Goal: Information Seeking & Learning: Learn about a topic

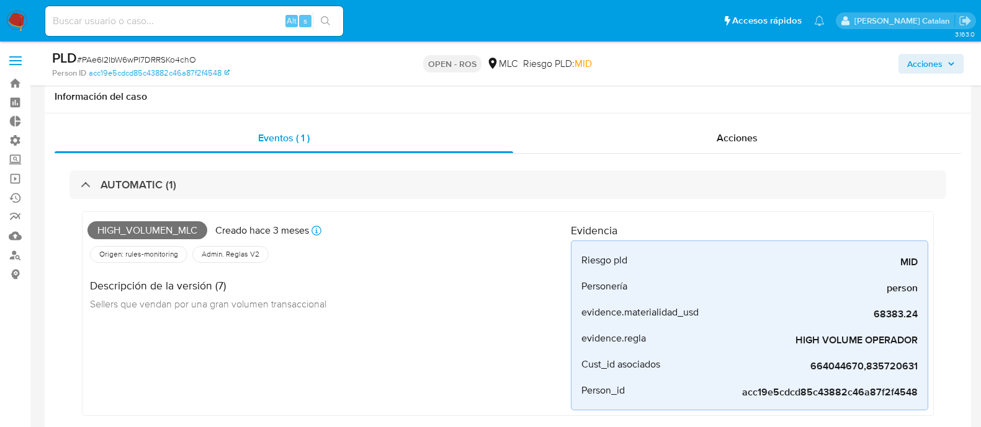
select select "10"
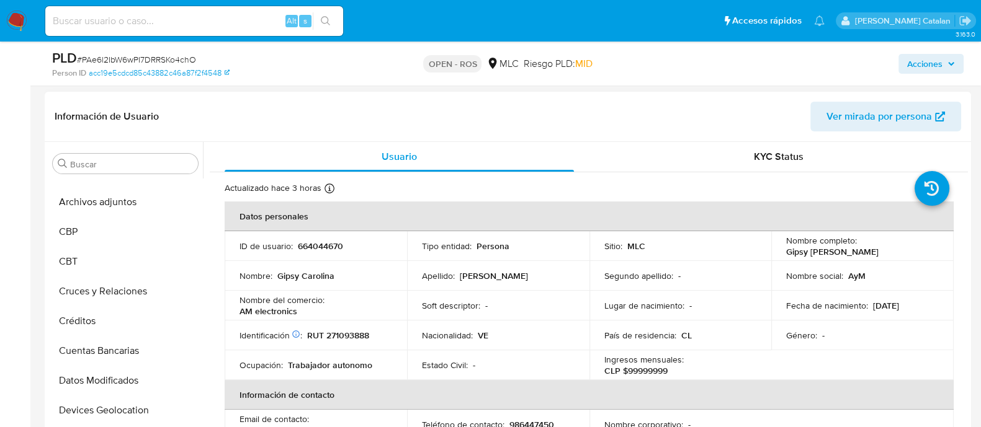
scroll to position [85, 0]
click at [100, 281] on button "Cruces y Relaciones" at bounding box center [125, 287] width 155 height 30
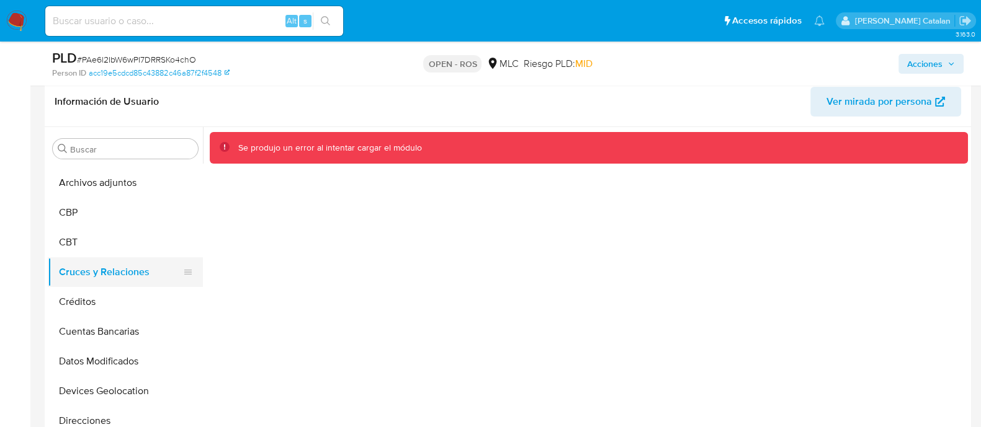
click at [81, 275] on button "Cruces y Relaciones" at bounding box center [120, 272] width 145 height 30
click at [81, 302] on button "Créditos" at bounding box center [120, 302] width 145 height 30
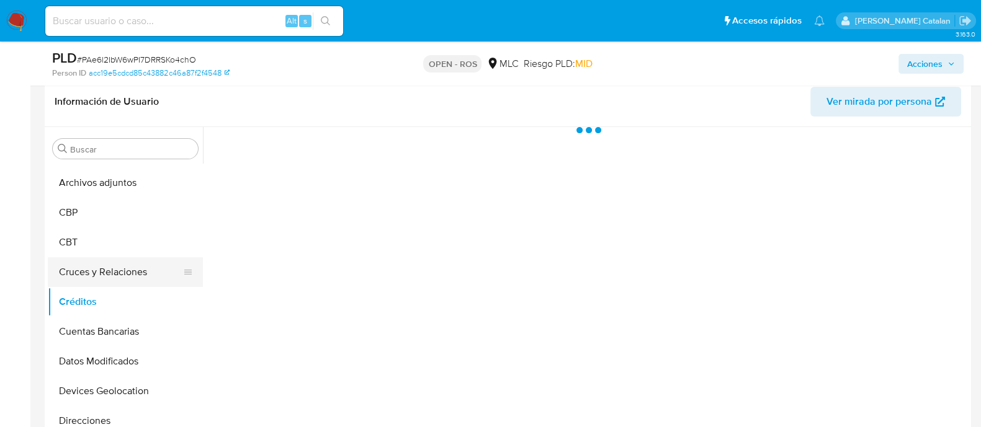
click at [110, 257] on button "Cruces y Relaciones" at bounding box center [120, 272] width 145 height 30
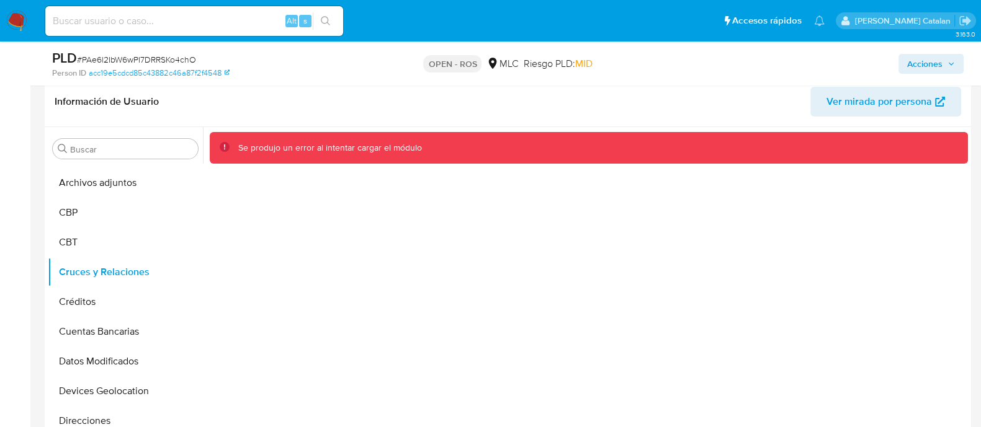
click at [354, 228] on div "Se produjo un error al intentar cargar el módulo" at bounding box center [585, 286] width 765 height 318
click at [924, 57] on span "Acciones" at bounding box center [924, 64] width 35 height 20
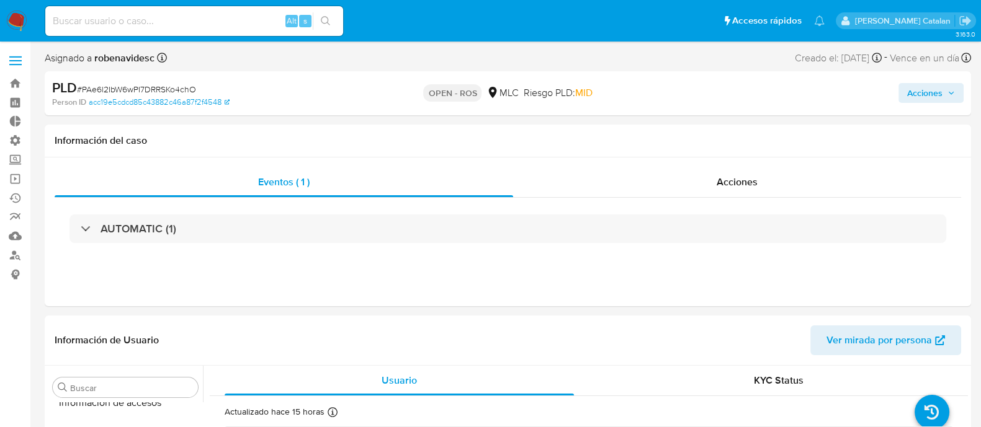
scroll to position [613, 0]
select select "10"
click at [555, 345] on header "Información de Usuario Ver mirada por persona" at bounding box center [508, 341] width 906 height 30
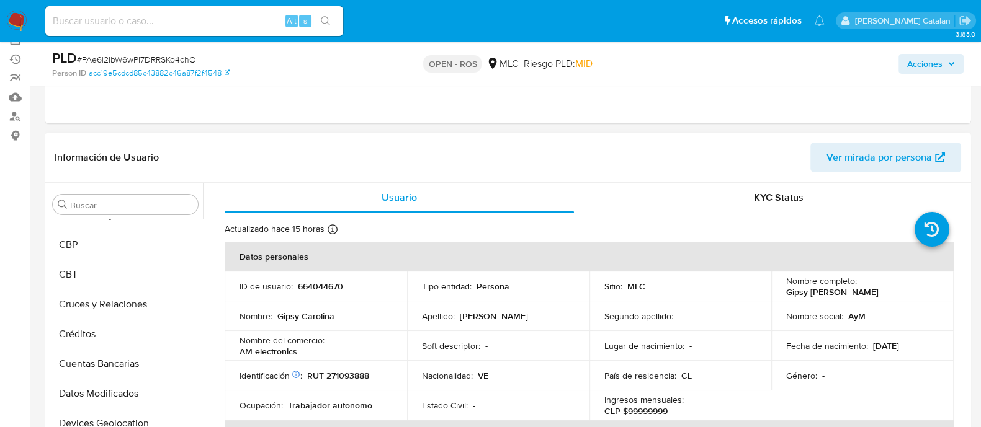
scroll to position [107, 0]
click at [98, 308] on button "Cruces y Relaciones" at bounding box center [120, 306] width 145 height 30
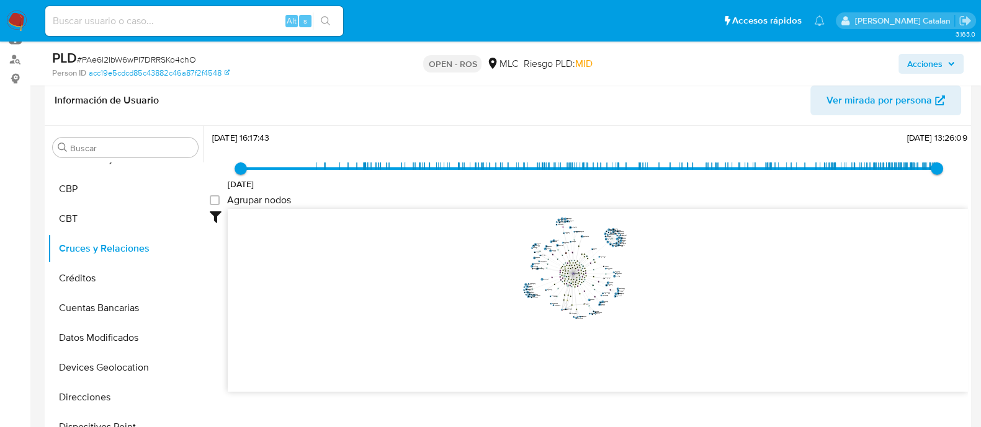
scroll to position [175, 0]
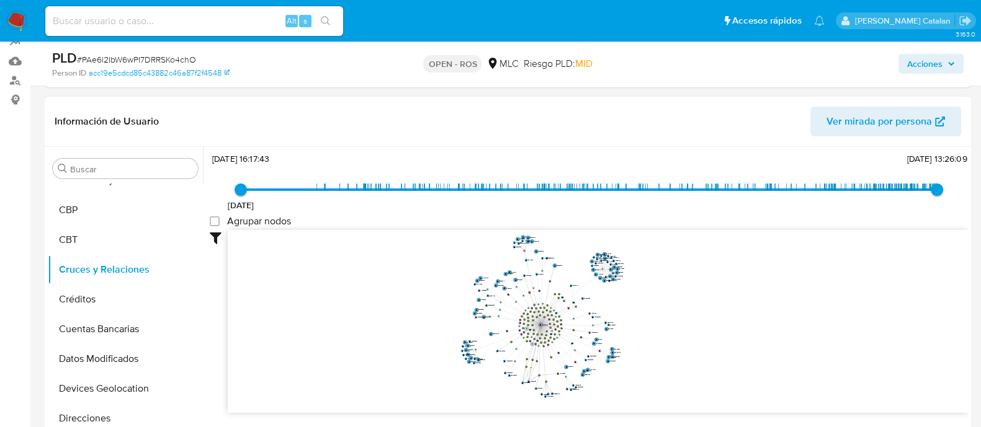
drag, startPoint x: 670, startPoint y: 305, endPoint x: 667, endPoint y: 328, distance: 23.2
click at [667, 328] on icon "device-67895bf59dc8e1e640939854  device-66aeb78a21cd3ee467b6d469  device-66a7…" at bounding box center [598, 320] width 740 height 180
click at [214, 216] on group_nodes "Agrupar nodos" at bounding box center [215, 221] width 10 height 10
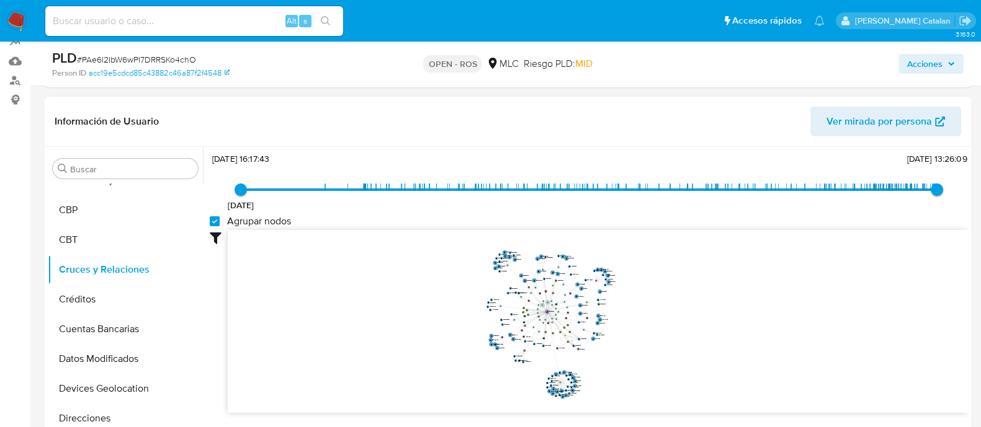
click at [211, 220] on group_nodes "Agrupar nodos" at bounding box center [215, 221] width 10 height 10
checkbox group_nodes "false"
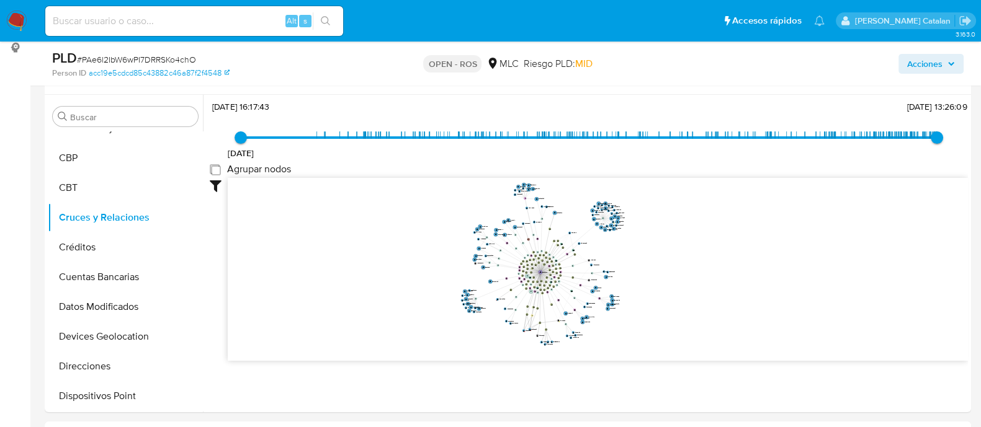
scroll to position [240, 0]
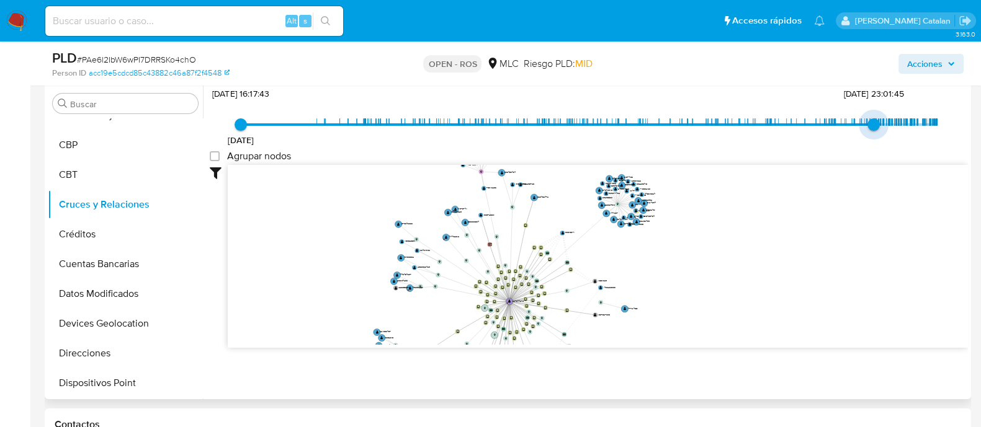
drag, startPoint x: 932, startPoint y: 123, endPoint x: 863, endPoint y: 123, distance: 68.2
click at [867, 123] on span "24/4/2025, 23:01:45" at bounding box center [873, 124] width 12 height 12
type input "1759508769000"
drag, startPoint x: 863, startPoint y: 123, endPoint x: 955, endPoint y: 131, distance: 92.2
click at [955, 131] on div "19/11/2020 19/11/2020, 16:17:43 7/4/2025, 22:01:45 Agrupar nodos Filtros Confia…" at bounding box center [589, 238] width 758 height 308
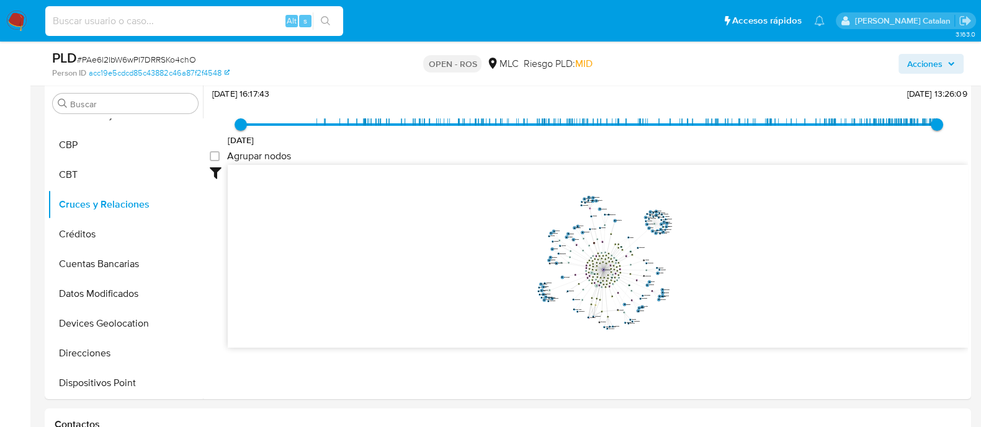
click at [249, 17] on input at bounding box center [194, 21] width 298 height 16
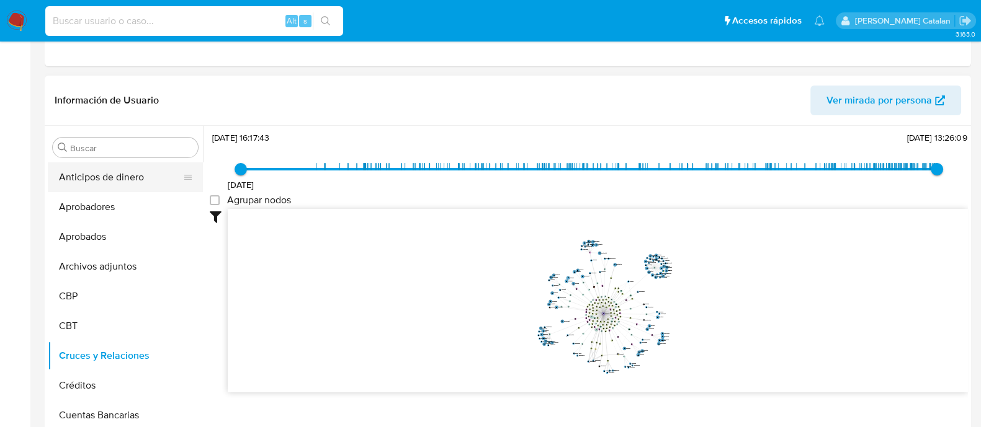
scroll to position [0, 0]
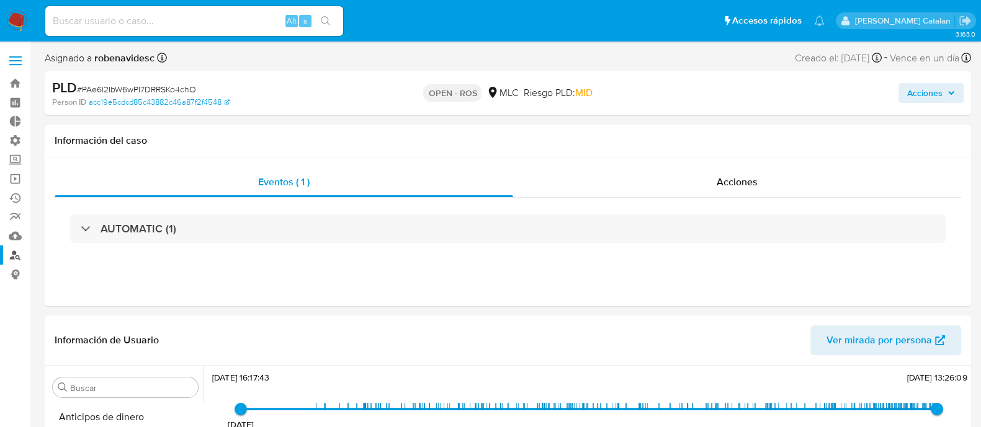
click at [14, 252] on link "Buscador de personas" at bounding box center [74, 255] width 148 height 19
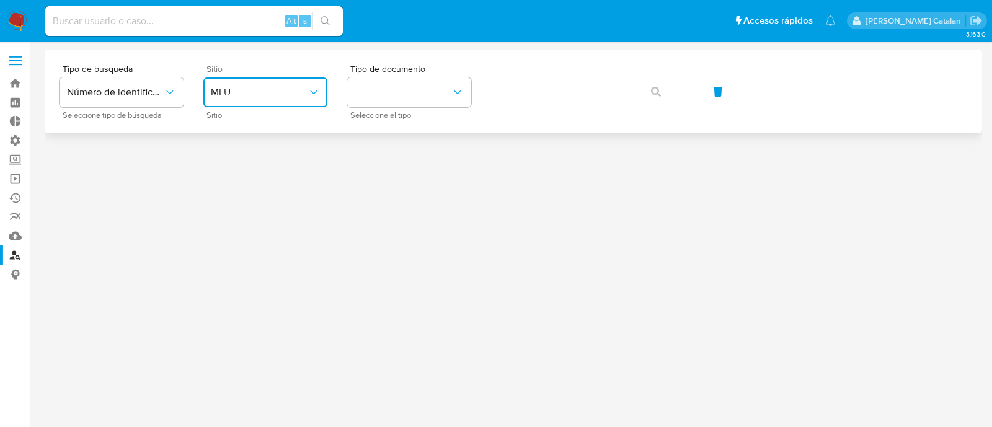
click at [286, 97] on span "MLU" at bounding box center [259, 92] width 97 height 12
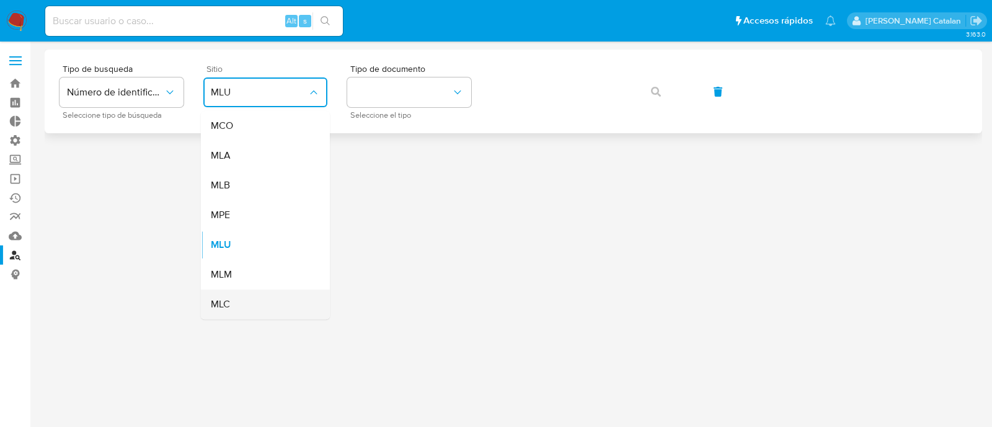
click at [262, 298] on div "MLC" at bounding box center [262, 305] width 102 height 30
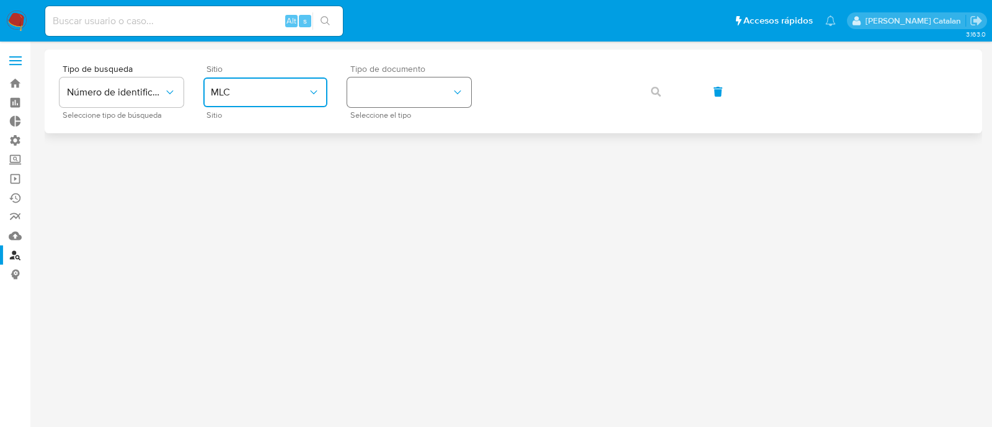
click at [380, 85] on button "identificationType" at bounding box center [409, 93] width 124 height 30
click at [398, 135] on div "RUT RUT" at bounding box center [406, 132] width 102 height 42
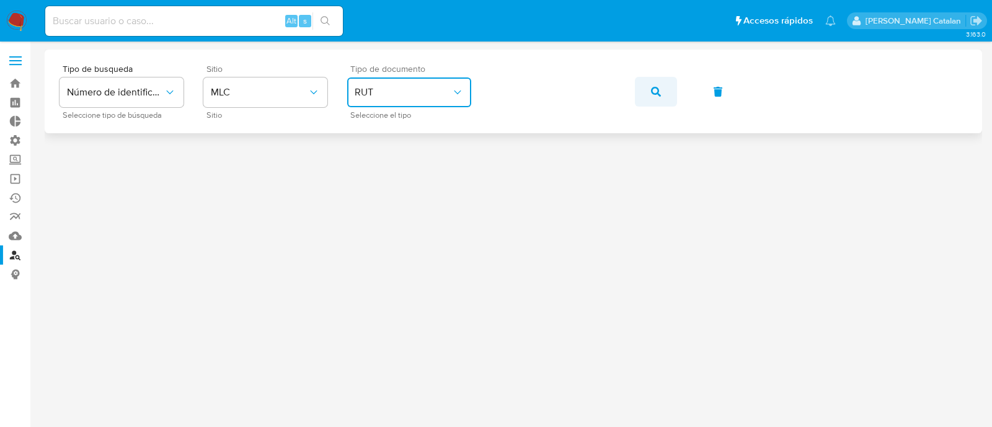
click at [664, 94] on button "button" at bounding box center [656, 92] width 42 height 30
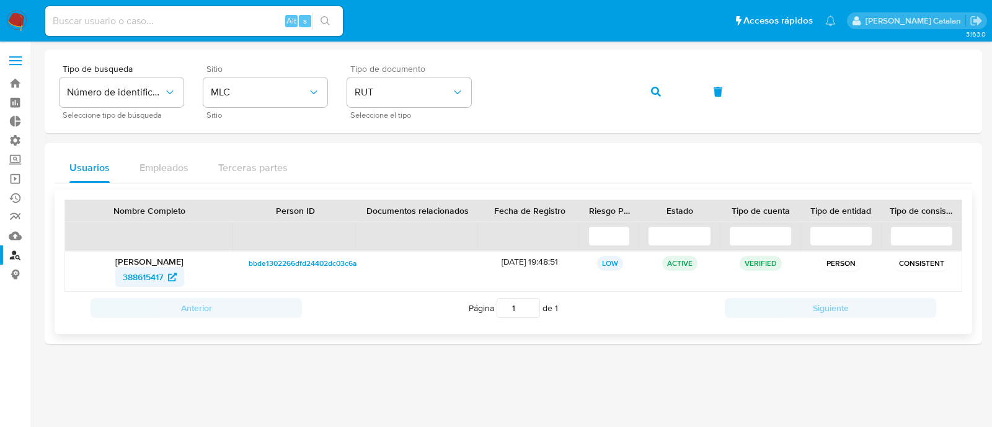
click at [136, 274] on span "388615417" at bounding box center [143, 277] width 40 height 20
click at [12, 87] on link "Bandeja" at bounding box center [74, 83] width 148 height 19
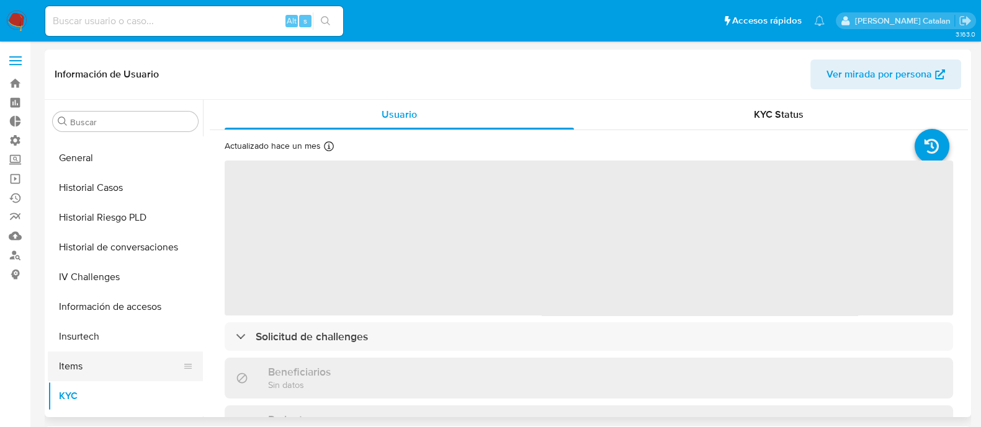
select select "10"
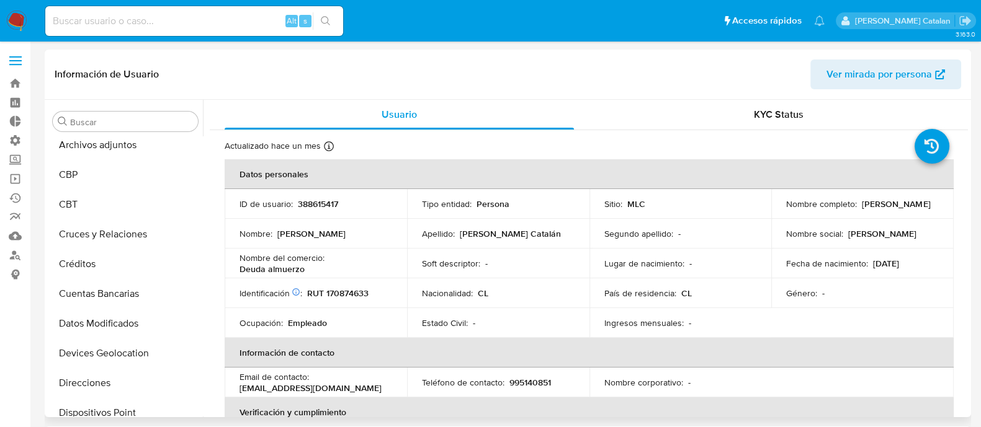
scroll to position [83, 0]
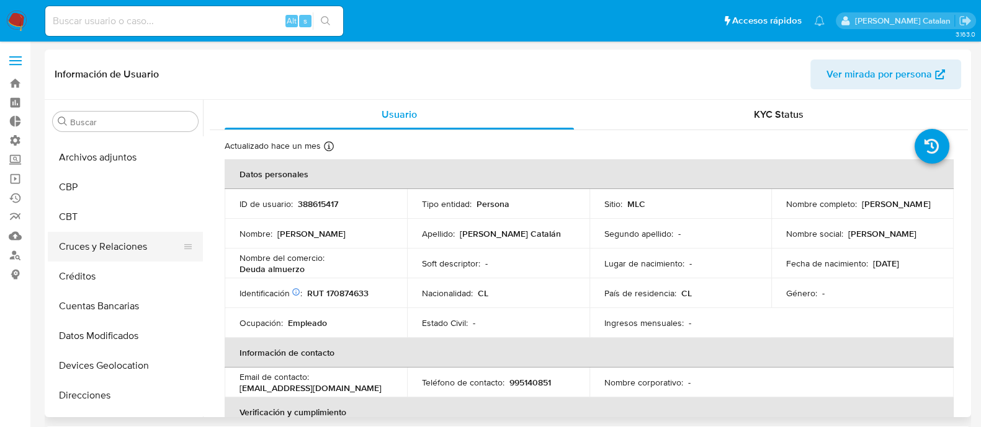
click at [103, 258] on button "Cruces y Relaciones" at bounding box center [120, 247] width 145 height 30
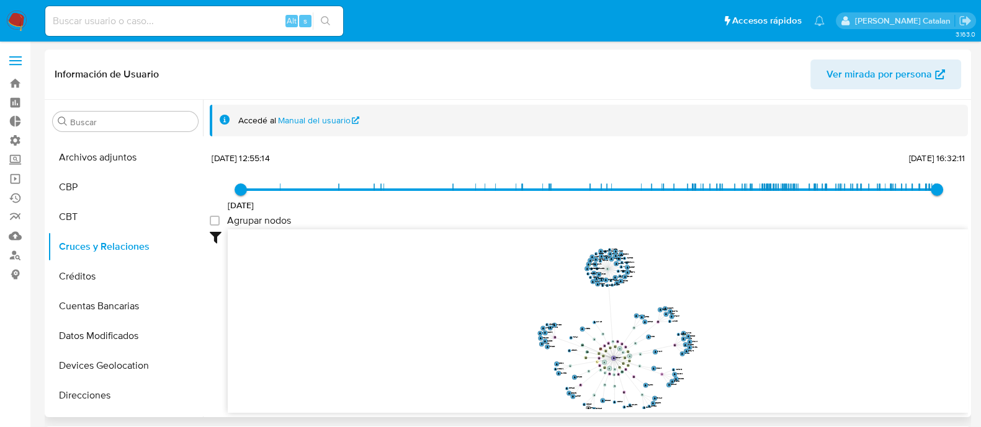
drag, startPoint x: 754, startPoint y: 291, endPoint x: 696, endPoint y: 326, distance: 66.5
click at [696, 326] on icon "device-657b2ba70c76443da26f221b  device-65835d0f786a3af73412b312  device-657b…" at bounding box center [598, 319] width 740 height 180
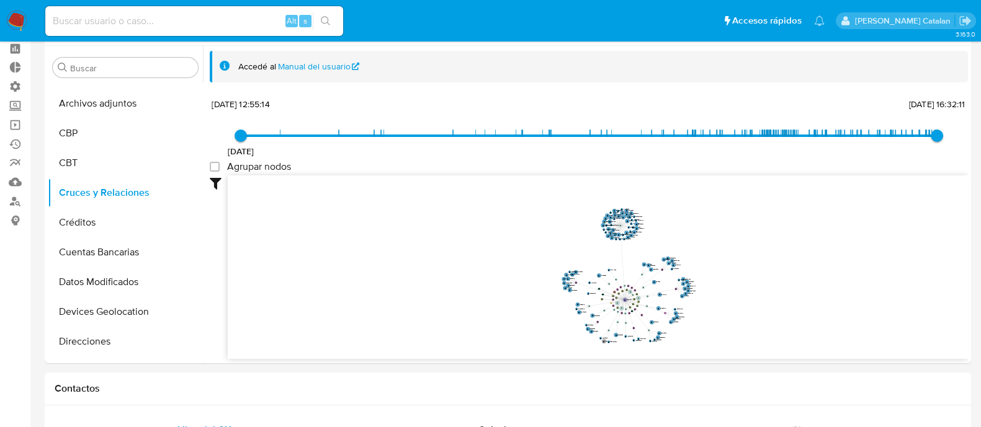
scroll to position [52, 0]
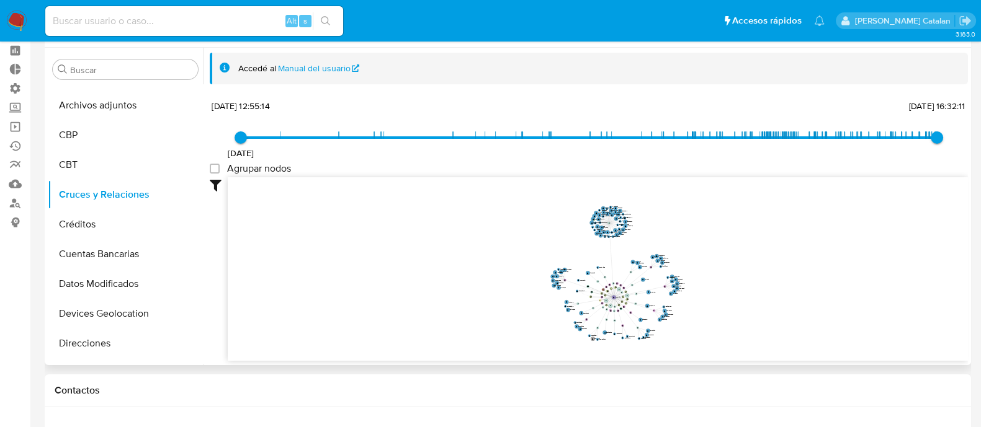
drag, startPoint x: 693, startPoint y: 241, endPoint x: 682, endPoint y: 237, distance: 12.6
click at [682, 237] on icon "device-657b2ba70c76443da26f221b  device-65835d0f786a3af73412b312  device-657b…" at bounding box center [598, 267] width 740 height 180
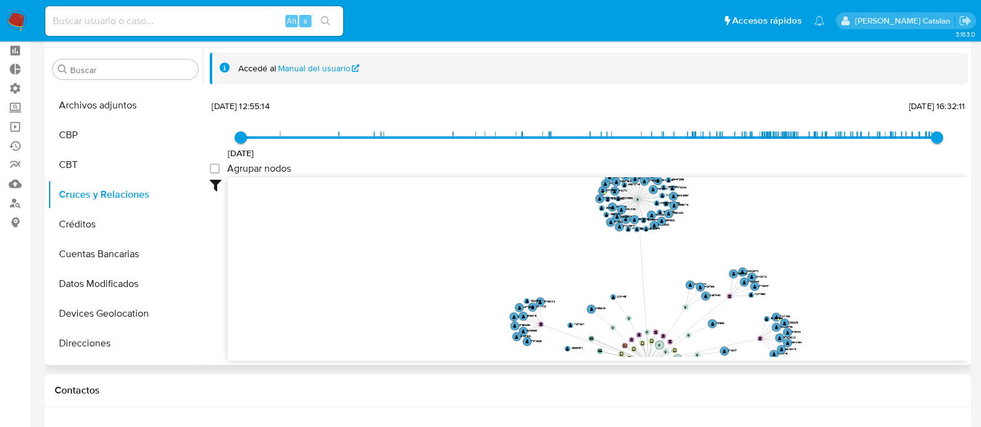
drag, startPoint x: 722, startPoint y: 274, endPoint x: 711, endPoint y: 210, distance: 64.2
click at [711, 210] on icon "device-657b2ba70c76443da26f221b  device-65835d0f786a3af73412b312  device-657b…" at bounding box center [598, 267] width 740 height 180
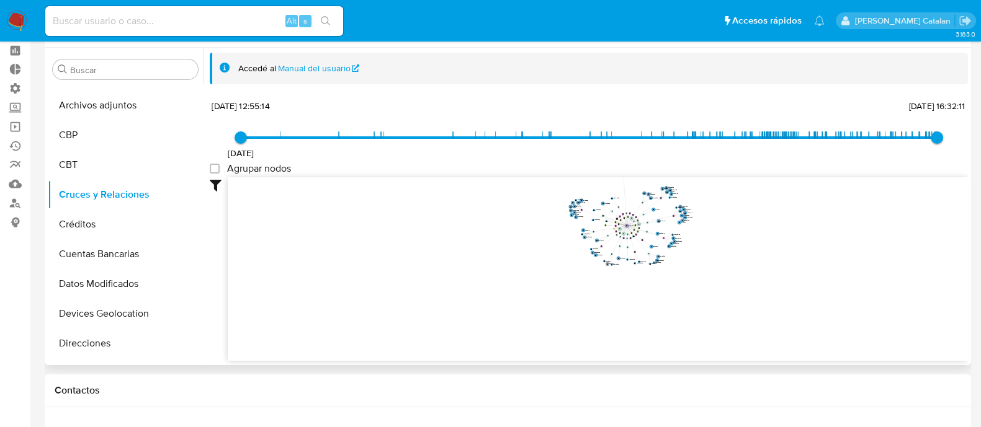
drag, startPoint x: 724, startPoint y: 220, endPoint x: 669, endPoint y: 172, distance: 73.9
click at [669, 172] on div "4/8/2020 4/8/2020, 12:55:14 7/10/2025, 16:32:11 Agrupar nodos Filtros Confianza…" at bounding box center [589, 251] width 758 height 308
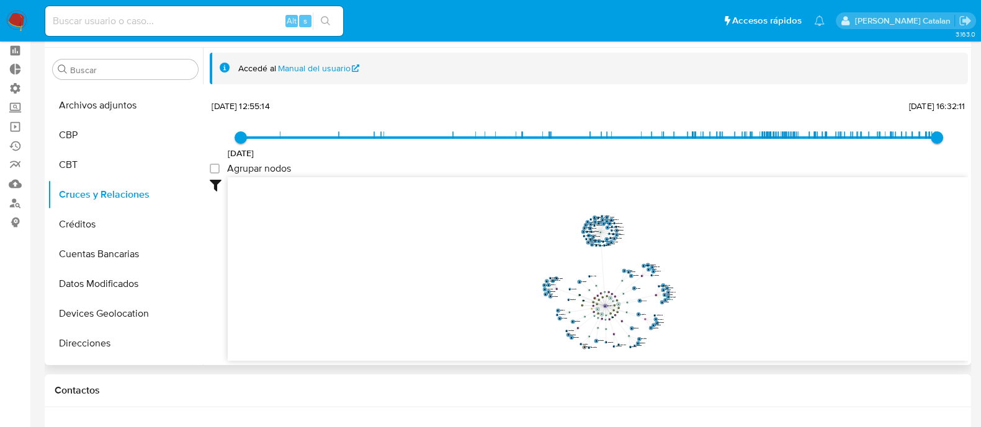
drag, startPoint x: 688, startPoint y: 263, endPoint x: 673, endPoint y: 349, distance: 86.9
click at [673, 349] on icon "device-657b2ba70c76443da26f221b  device-65835d0f786a3af73412b312  device-657b…" at bounding box center [598, 267] width 740 height 180
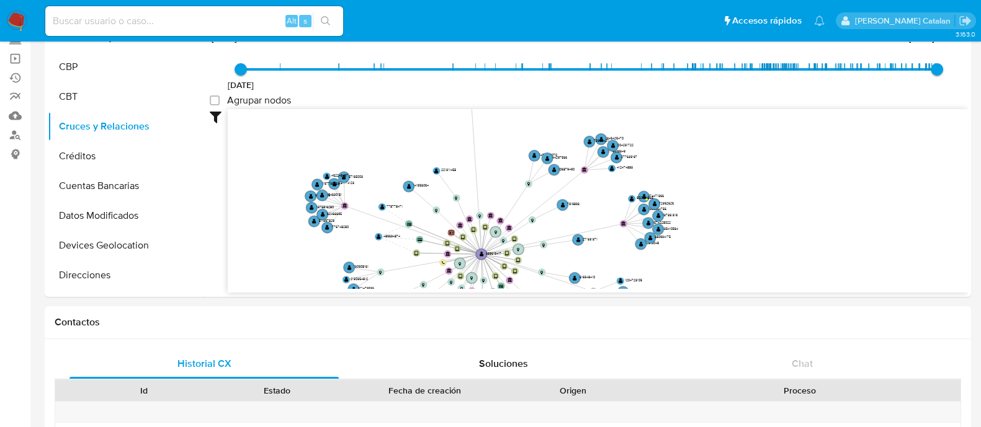
scroll to position [117, 0]
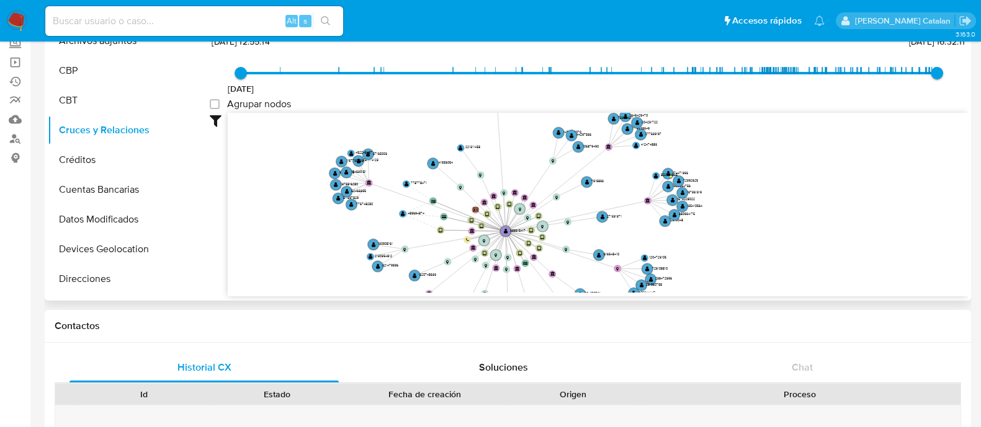
drag, startPoint x: 825, startPoint y: 122, endPoint x: 853, endPoint y: 107, distance: 31.3
click at [853, 107] on div "4/8/2020 4/8/2020, 12:55:14 7/10/2025, 16:32:11 Agrupar nodos Filtros Confianza…" at bounding box center [589, 187] width 758 height 308
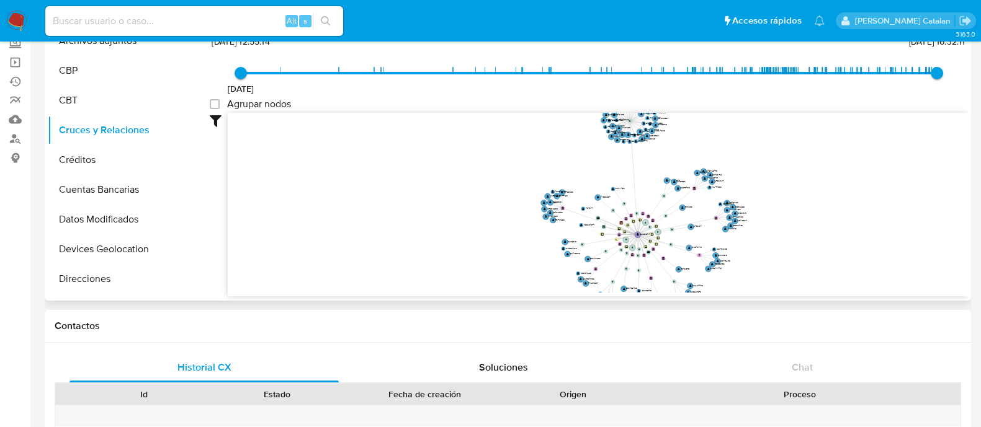
click at [794, 224] on icon "device-657b2ba70c76443da26f221b  device-65835d0f786a3af73412b312  device-657b…" at bounding box center [598, 203] width 740 height 180
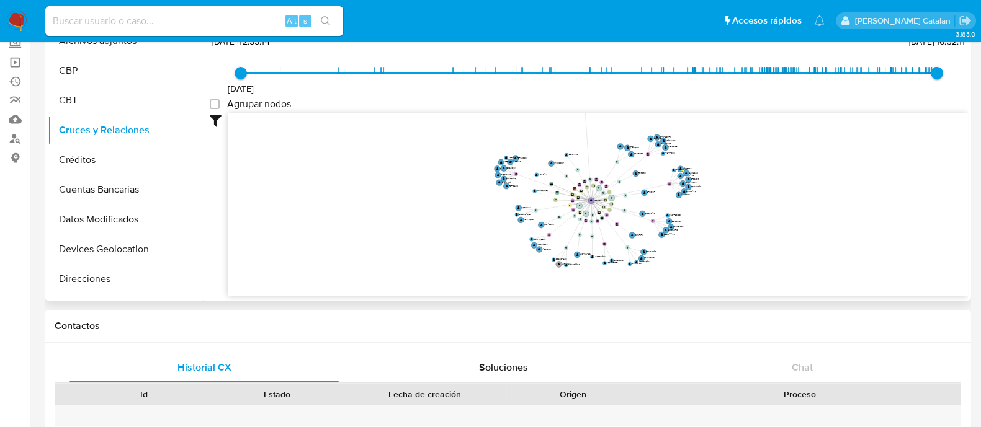
drag, startPoint x: 794, startPoint y: 224, endPoint x: 737, endPoint y: 192, distance: 65.0
click at [737, 192] on icon "device-657b2ba70c76443da26f221b  device-65835d0f786a3af73412b312  device-657b…" at bounding box center [598, 203] width 740 height 180
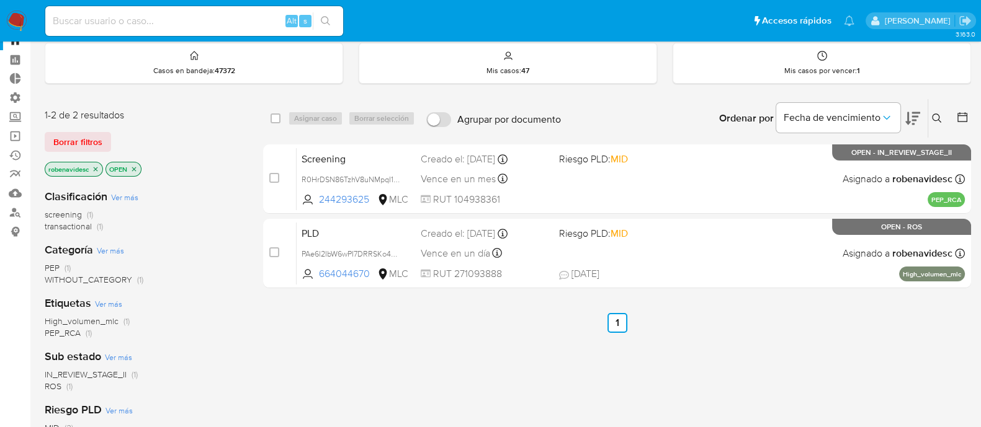
scroll to position [41, 0]
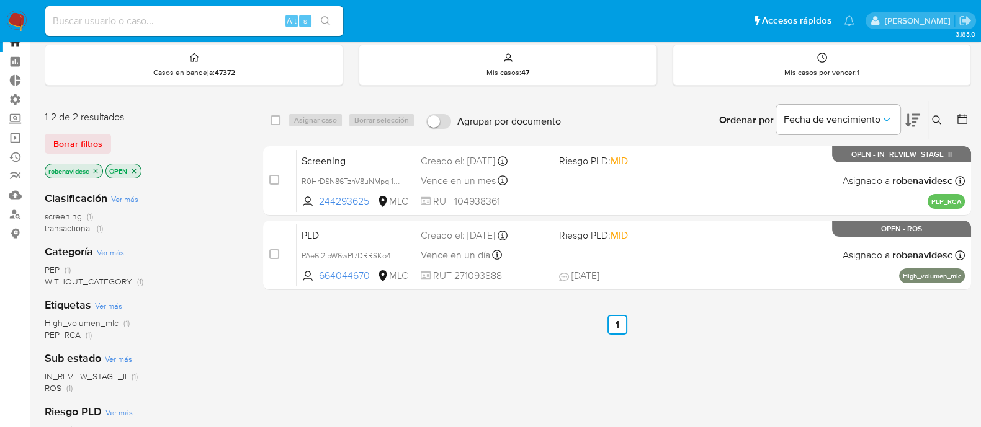
click at [98, 171] on icon "close-filter" at bounding box center [96, 171] width 4 height 4
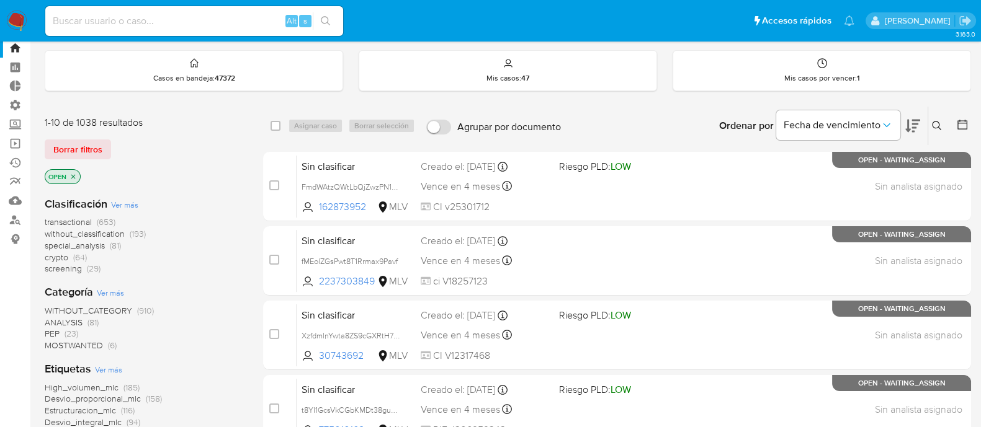
scroll to position [35, 0]
click at [74, 175] on icon "close-filter" at bounding box center [72, 177] width 7 height 7
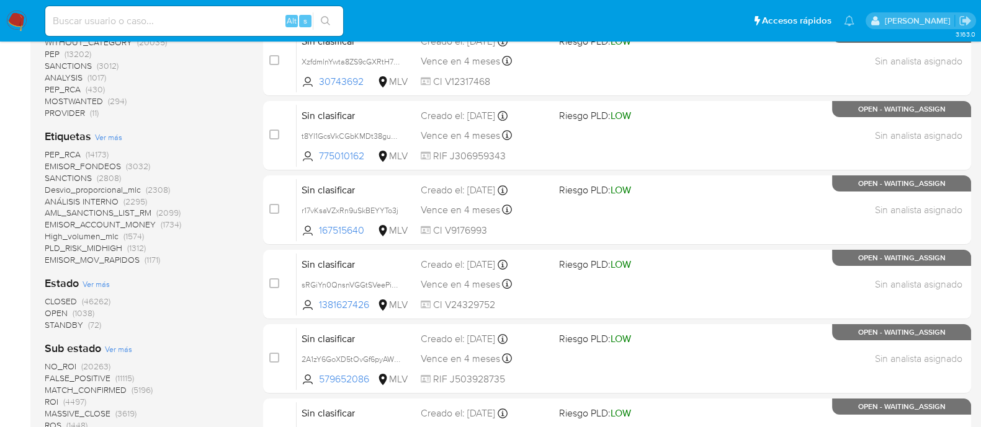
scroll to position [325, 0]
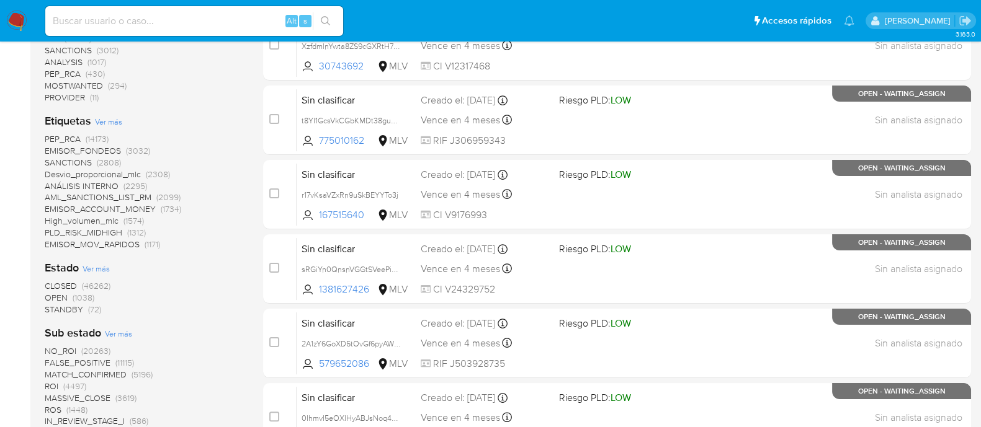
click at [104, 150] on span "EMISOR_FONDEOS" at bounding box center [83, 151] width 76 height 12
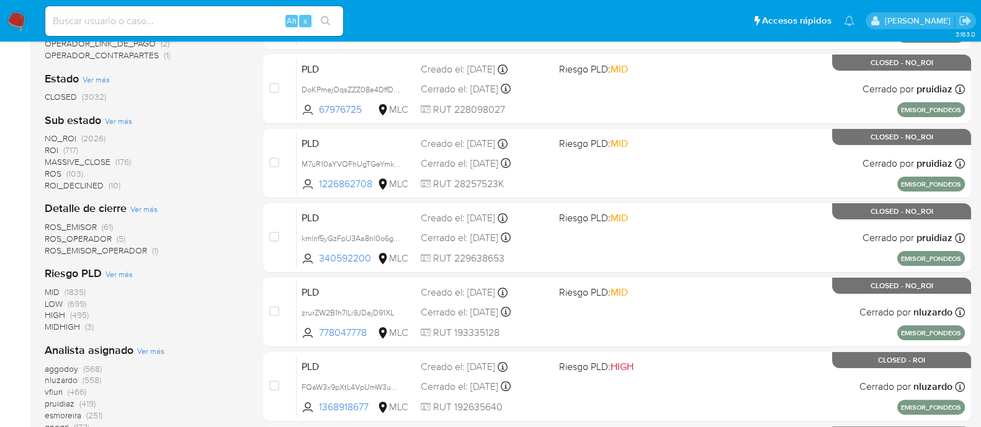
scroll to position [357, 0]
click at [56, 170] on span "ROS" at bounding box center [53, 173] width 17 height 12
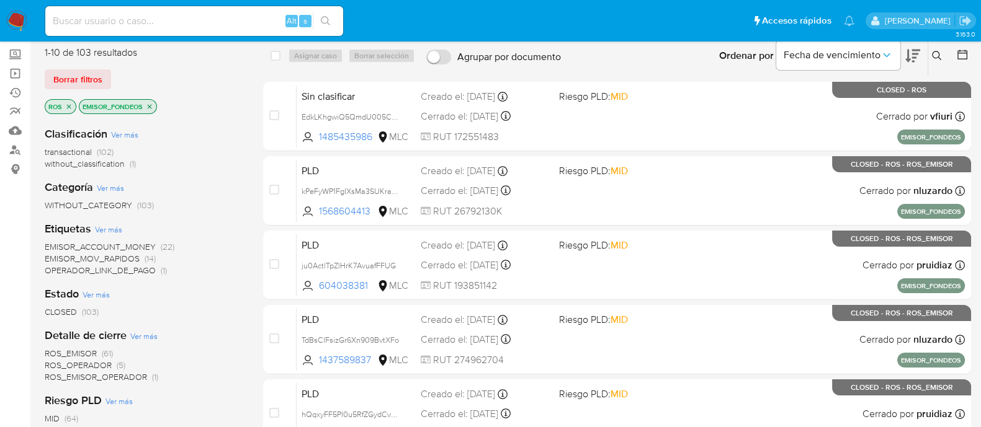
scroll to position [106, 0]
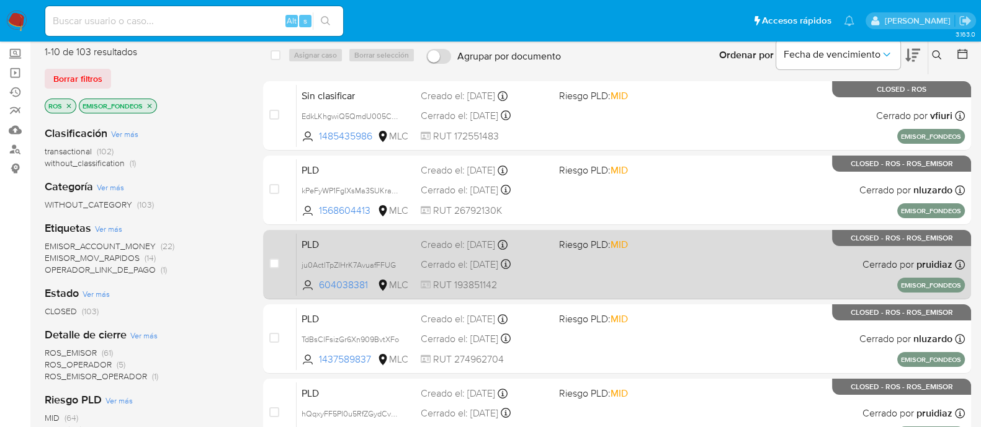
click at [649, 263] on span at bounding box center [623, 264] width 128 height 2
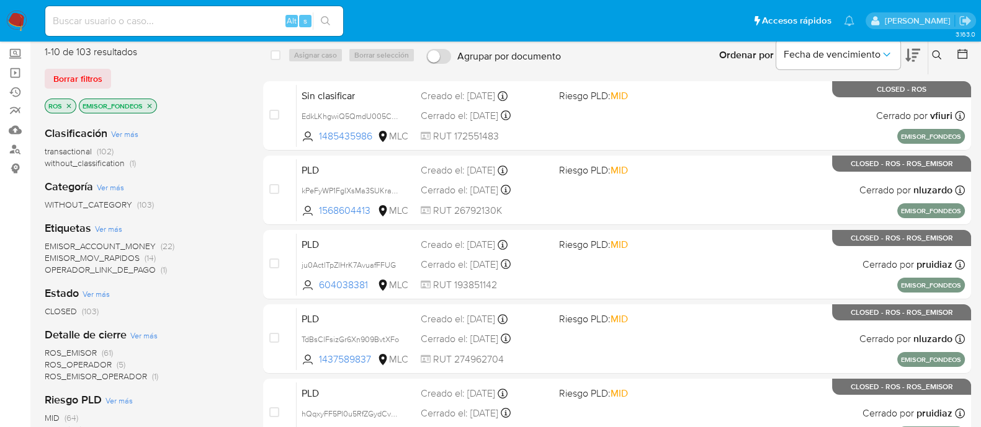
click at [153, 106] on icon "close-filter" at bounding box center [149, 105] width 7 height 7
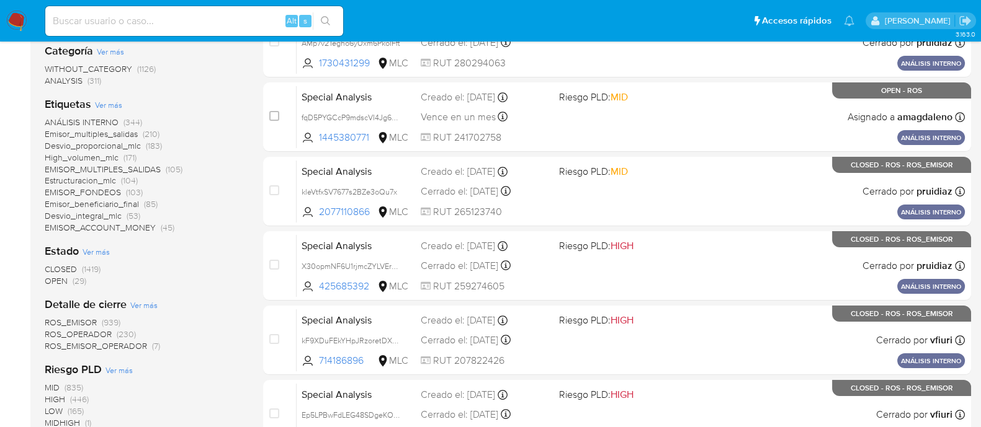
scroll to position [257, 0]
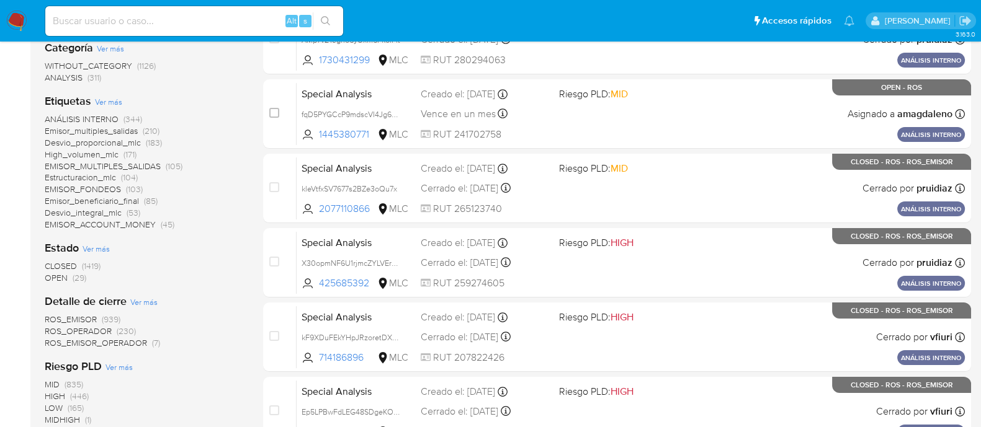
click at [81, 176] on span "Estructuracion_mlc" at bounding box center [80, 177] width 71 height 12
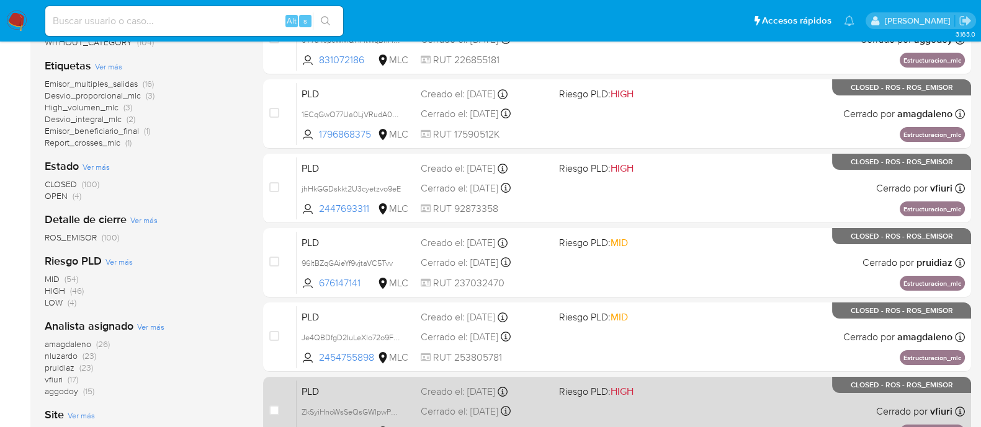
click at [611, 380] on div "PLD ZkSyiHnoWsSeQsGWIpwPQggs 770068589 MLC Riesgo PLD: HIGH Creado el: 12/07/20…" at bounding box center [630, 411] width 668 height 63
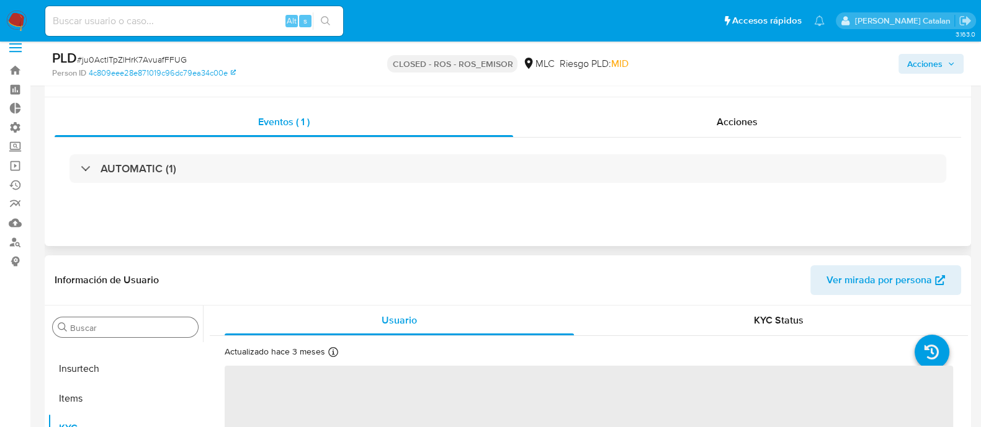
scroll to position [167, 0]
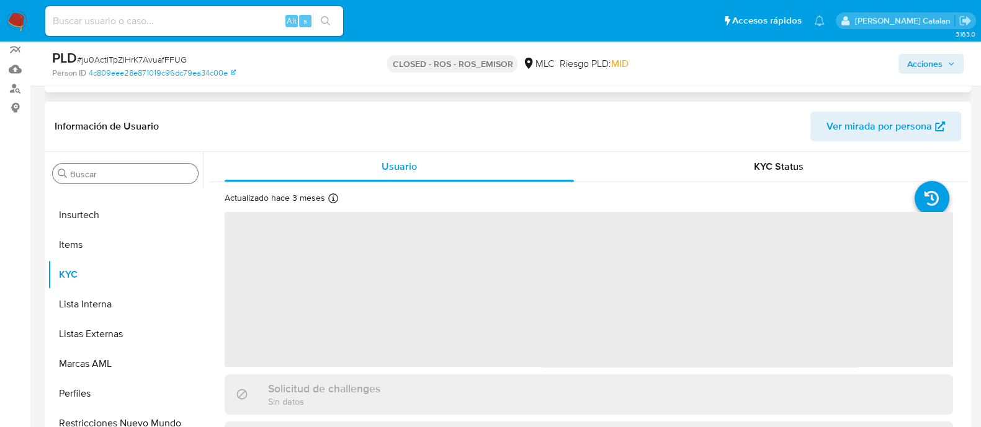
select select "10"
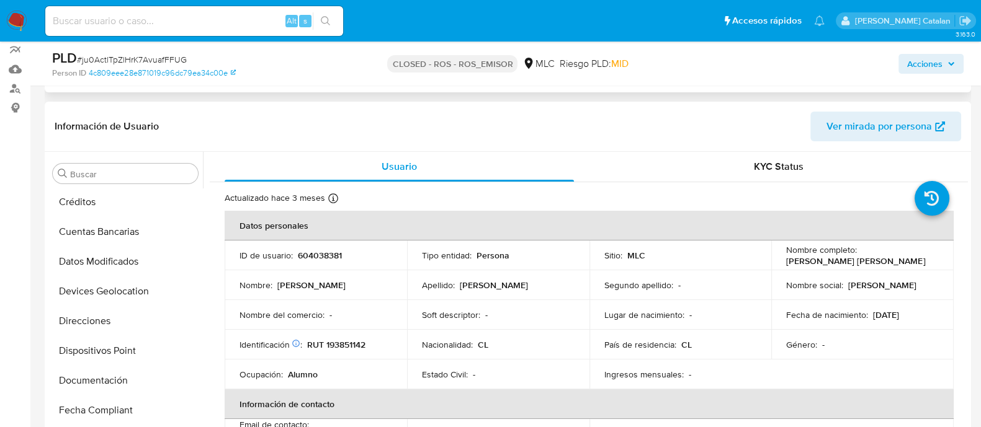
scroll to position [208, 0]
click at [121, 295] on button "Devices Geolocation" at bounding box center [125, 293] width 155 height 30
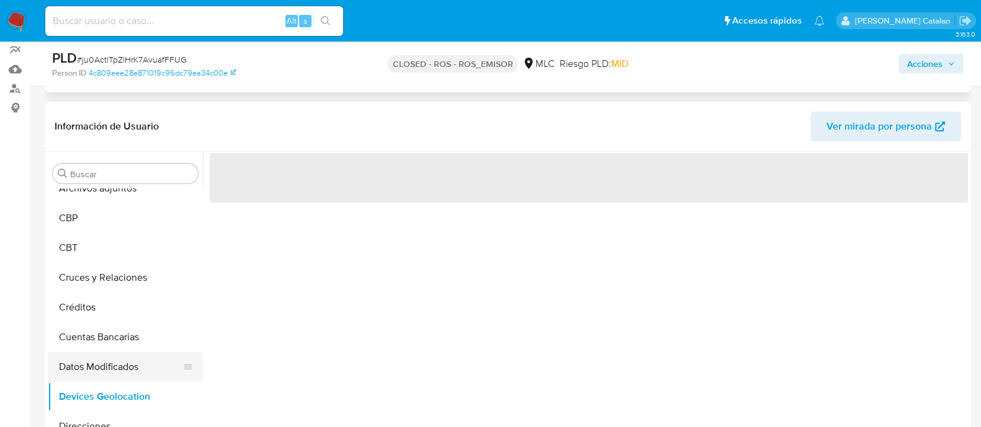
scroll to position [100, 0]
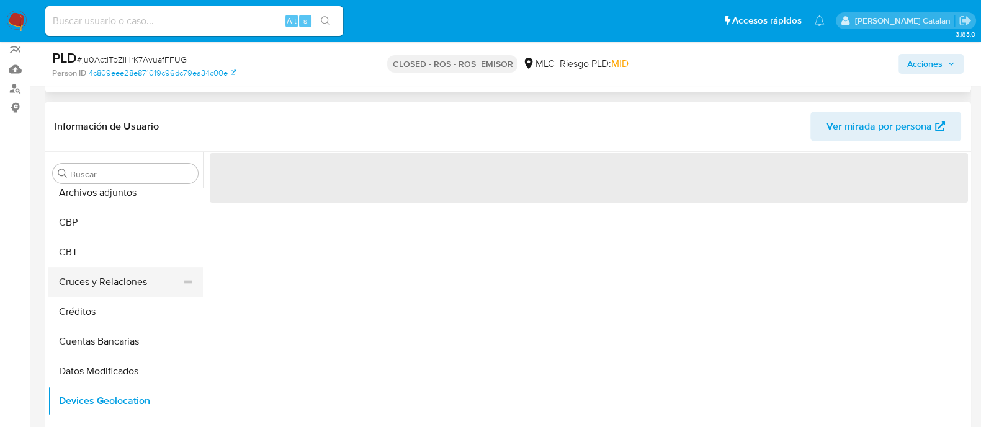
click at [110, 280] on button "Cruces y Relaciones" at bounding box center [120, 282] width 145 height 30
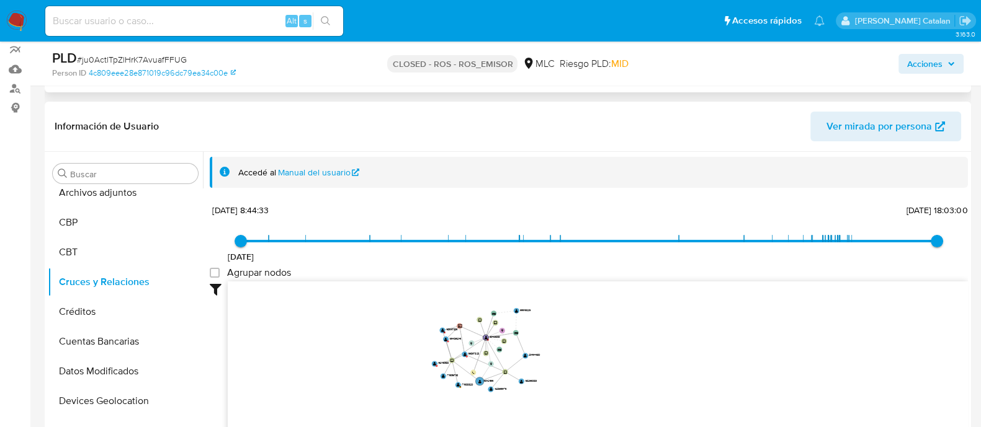
click at [293, 122] on header "Información de Usuario Ver mirada por persona" at bounding box center [508, 127] width 906 height 30
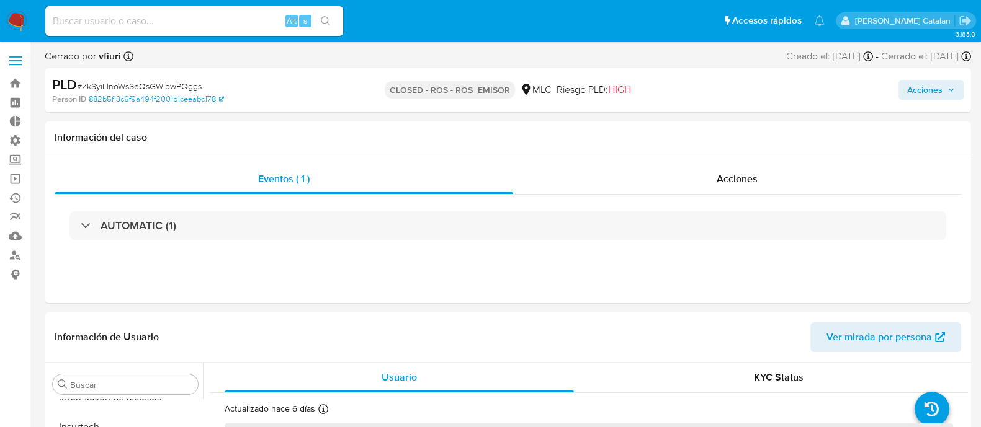
scroll to position [613, 0]
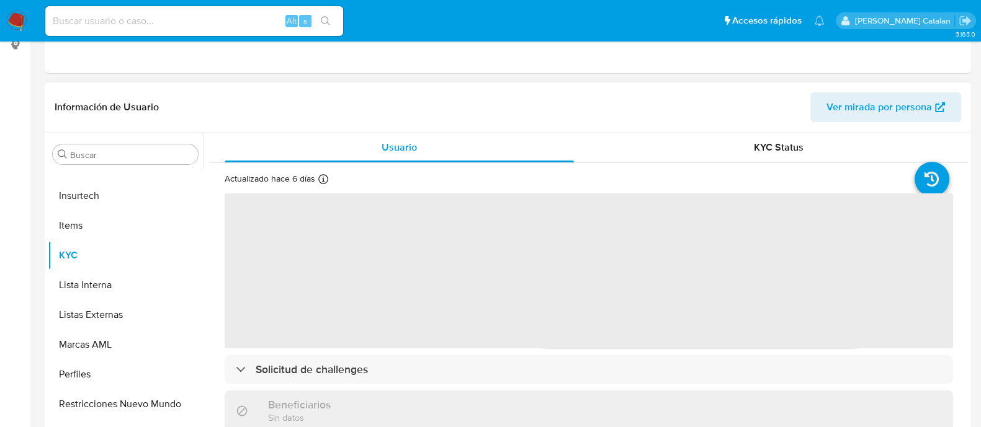
select select "10"
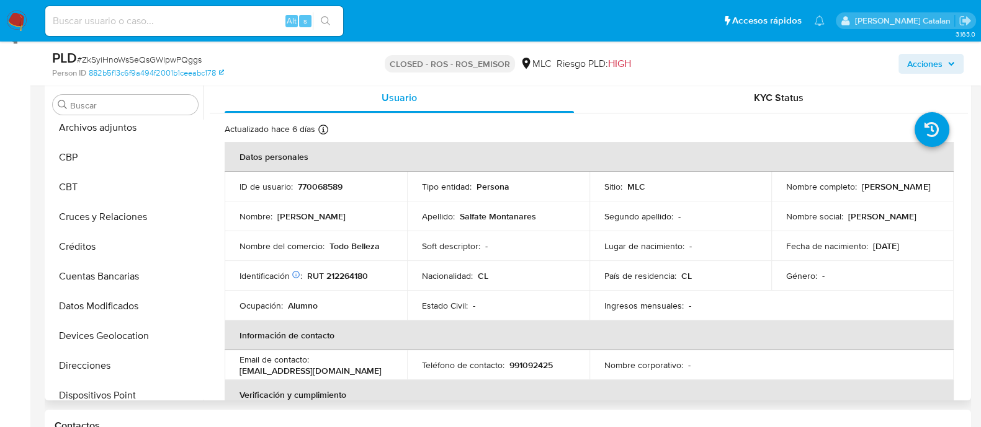
scroll to position [92, 0]
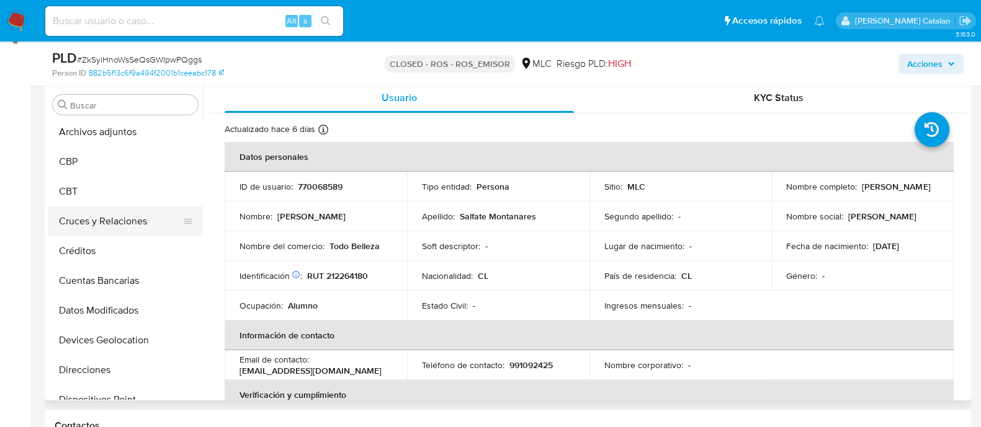
click at [114, 215] on button "Cruces y Relaciones" at bounding box center [120, 222] width 145 height 30
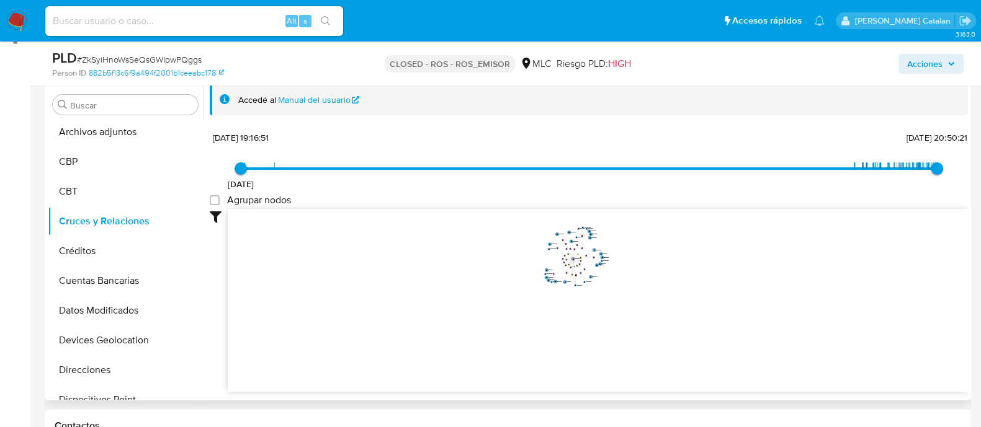
scroll to position [3, 0]
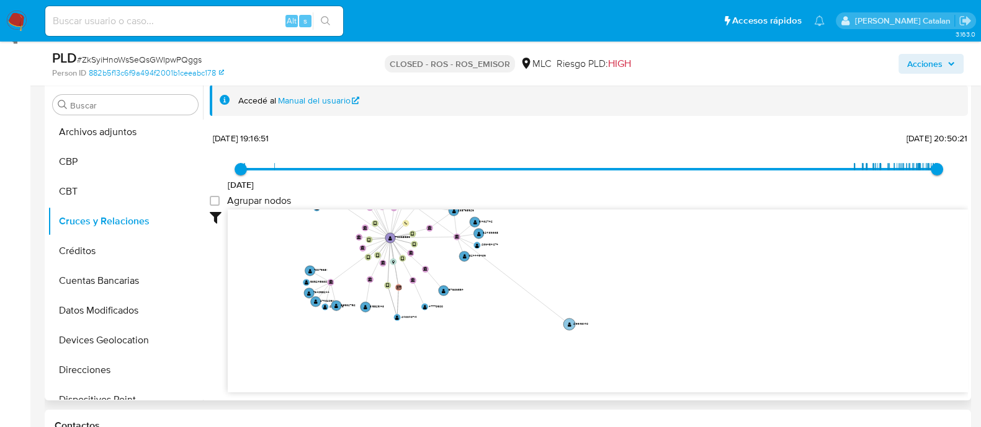
drag, startPoint x: 473, startPoint y: 251, endPoint x: 576, endPoint y: 327, distance: 128.3
click at [575, 327] on circle at bounding box center [569, 324] width 12 height 12
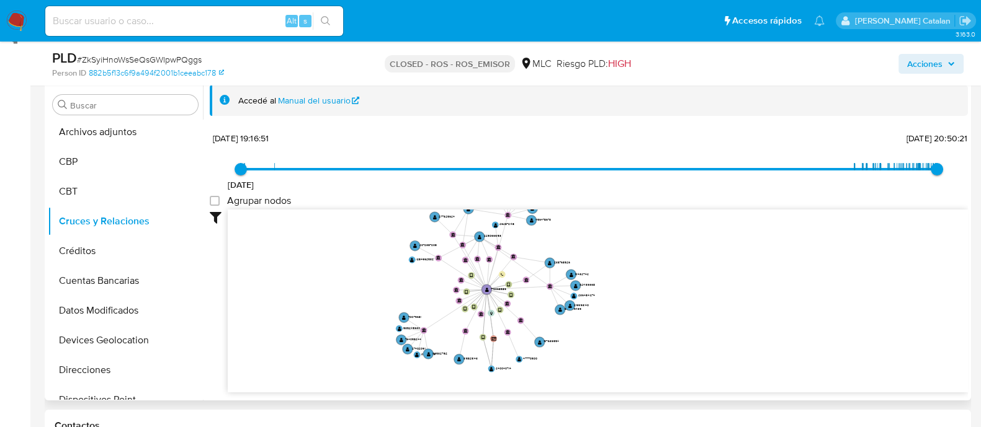
drag, startPoint x: 564, startPoint y: 271, endPoint x: 657, endPoint y: 320, distance: 105.1
click at [657, 320] on icon "device-67edc3c00cab9a2748d4fbdc  device-60c4e00708813b0017bce1f2  user-770068…" at bounding box center [598, 300] width 740 height 180
click at [219, 202] on group_nodes "Agrupar nodos" at bounding box center [215, 201] width 10 height 10
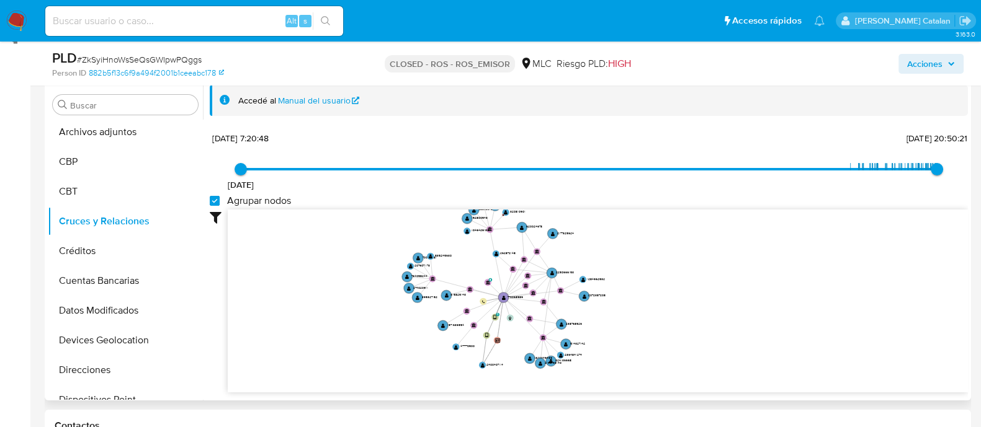
click at [219, 198] on group_nodes "Agrupar nodos" at bounding box center [215, 201] width 10 height 10
checkbox group_nodes "false"
